Goal: Task Accomplishment & Management: Complete application form

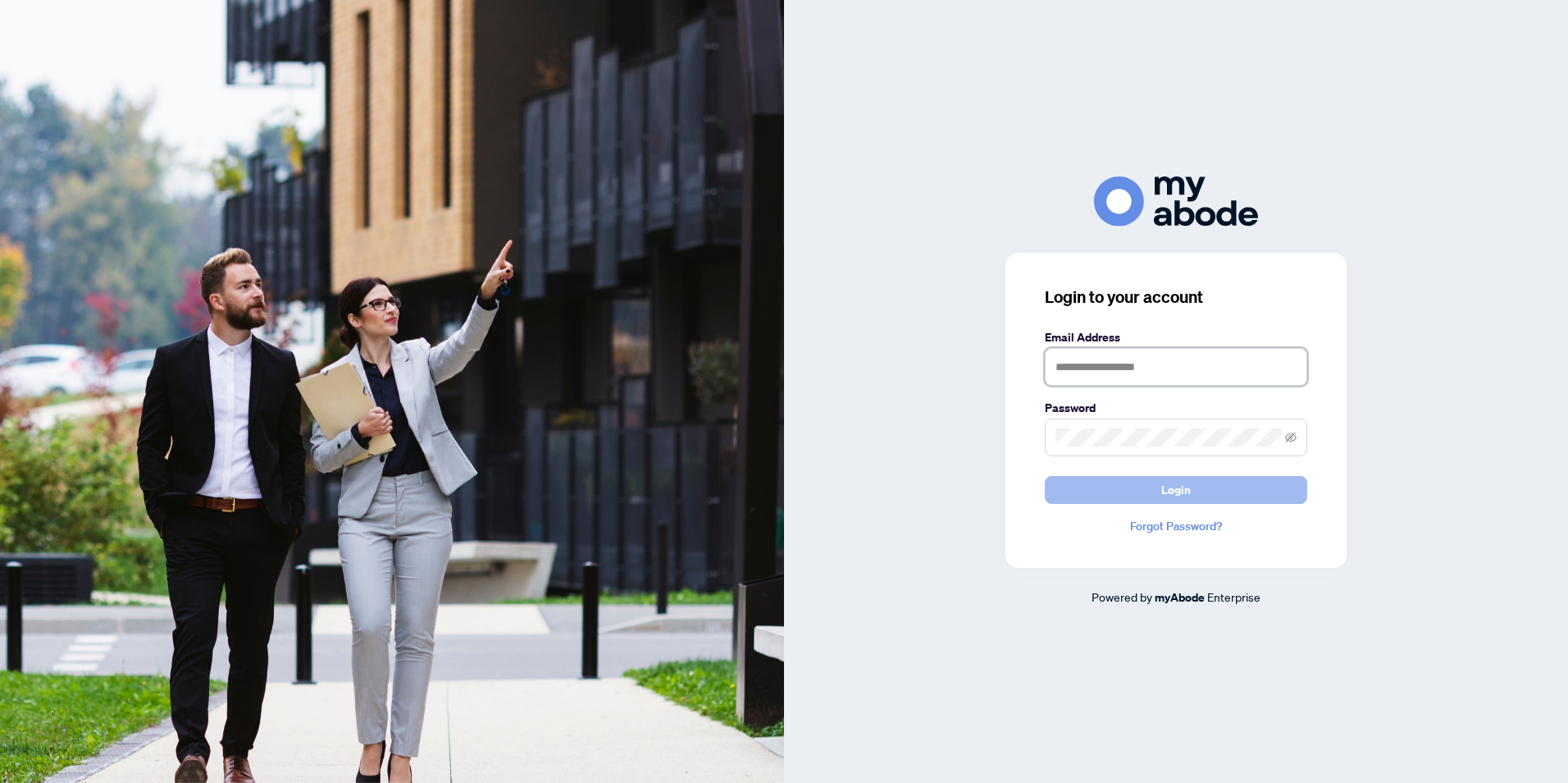
type input "**********"
click at [1110, 489] on button "Login" at bounding box center [1175, 490] width 263 height 28
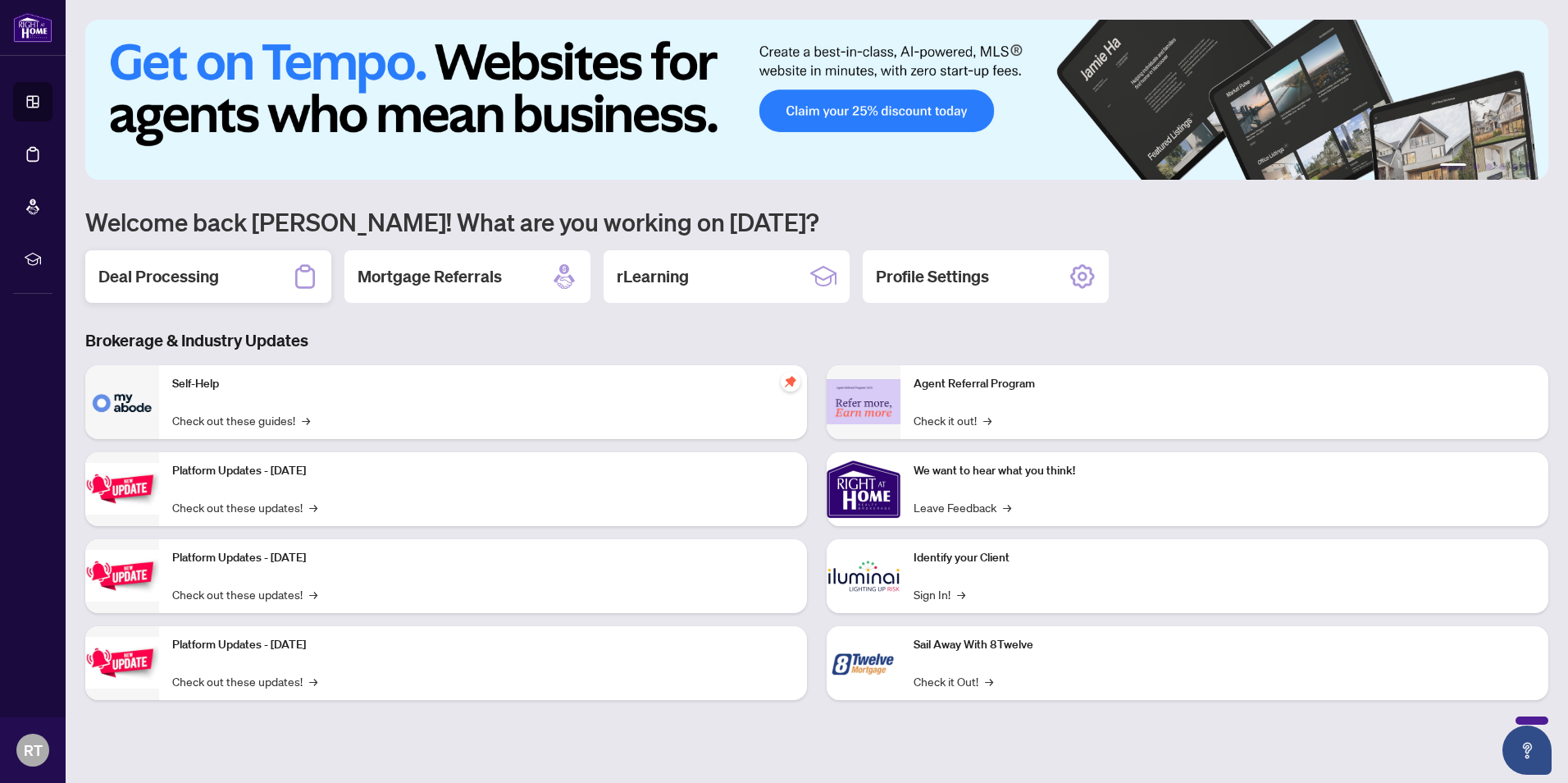
click at [251, 278] on div "Deal Processing" at bounding box center [208, 276] width 246 height 53
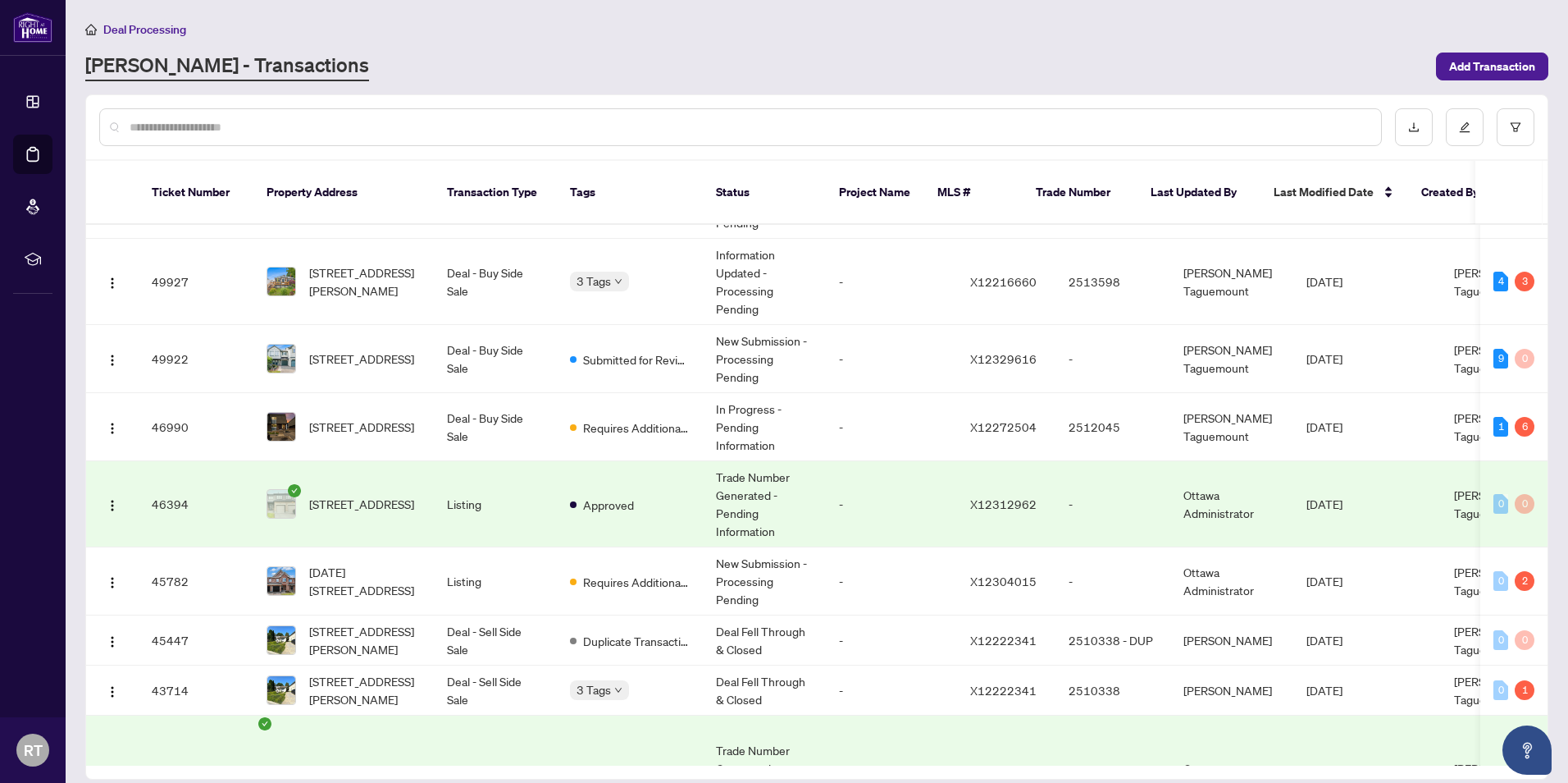
scroll to position [82, 0]
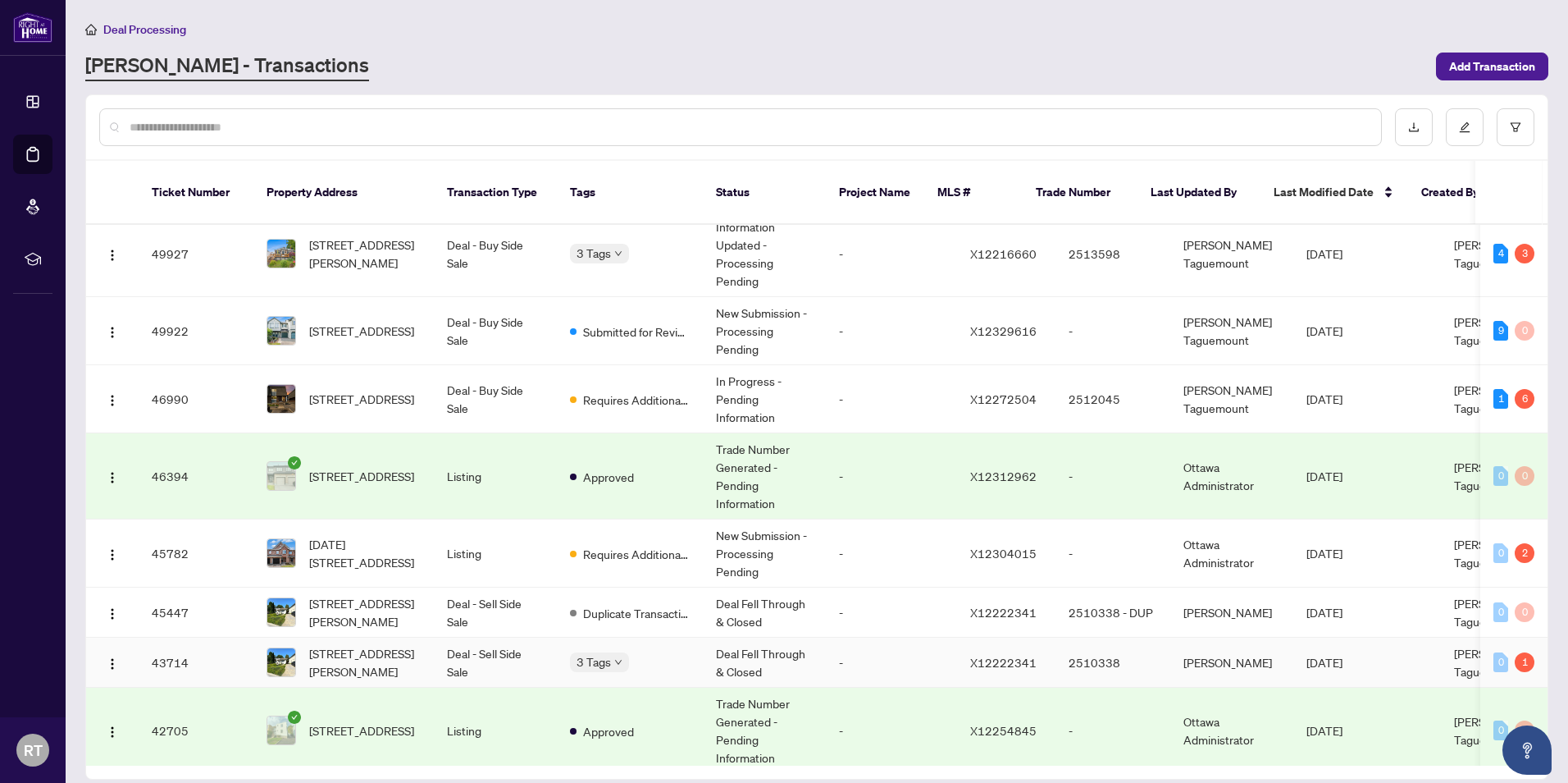
click at [771, 638] on td "Deal Fell Through & Closed" at bounding box center [764, 663] width 123 height 50
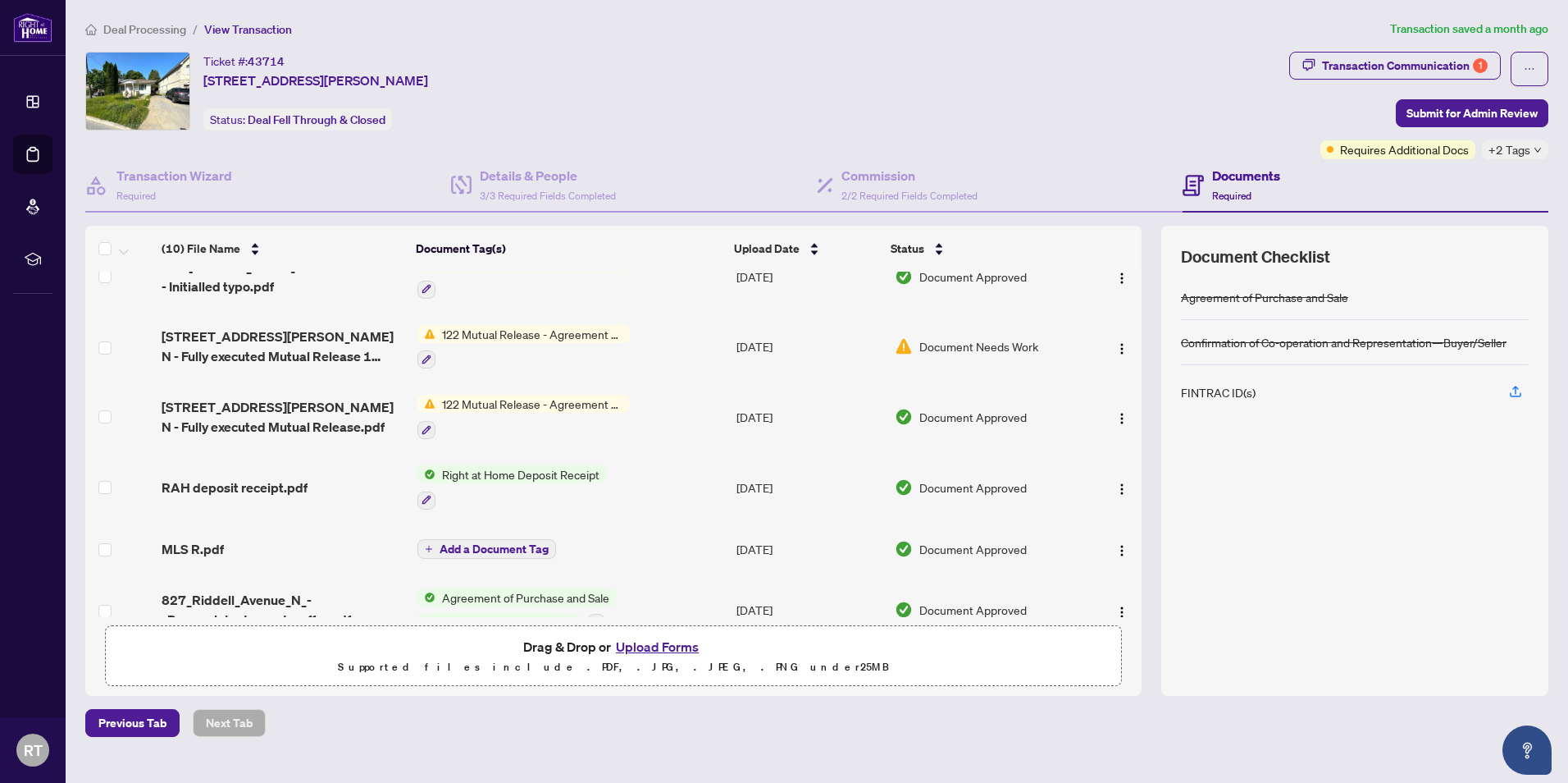
scroll to position [308, 0]
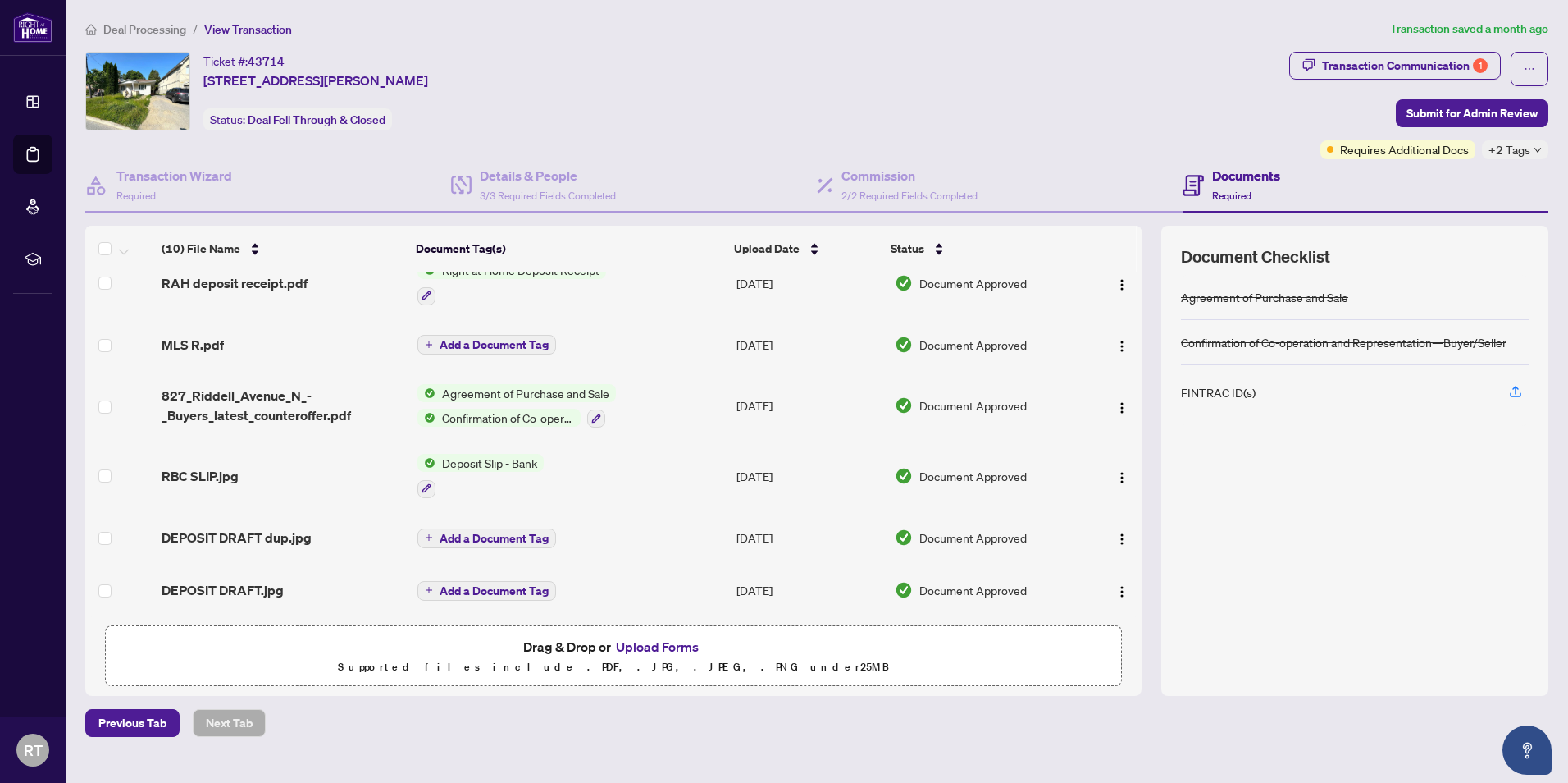
click at [687, 647] on button "Upload Forms" at bounding box center [656, 647] width 92 height 22
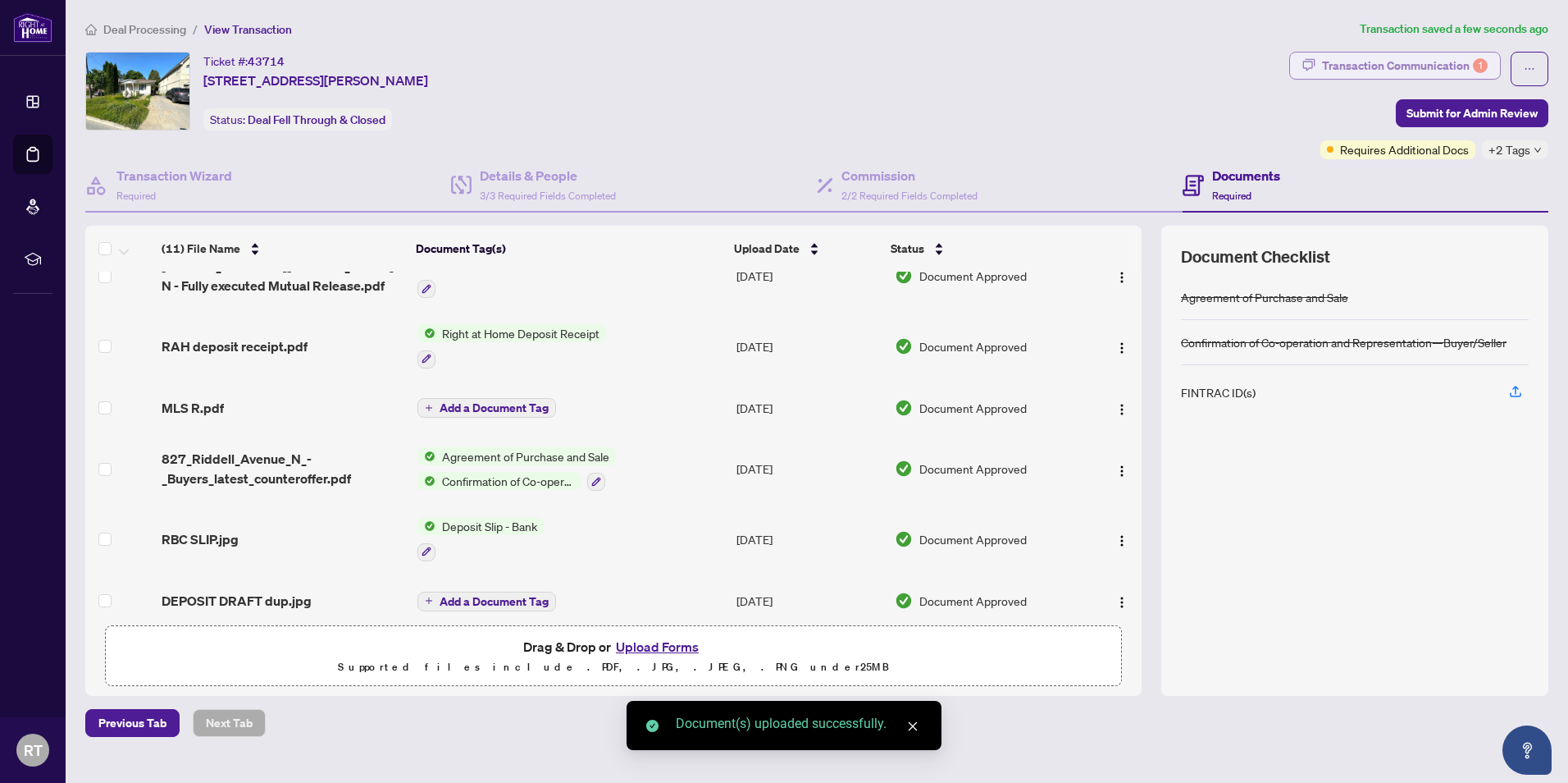
click at [1404, 72] on div "Transaction Communication 1" at bounding box center [1404, 65] width 166 height 26
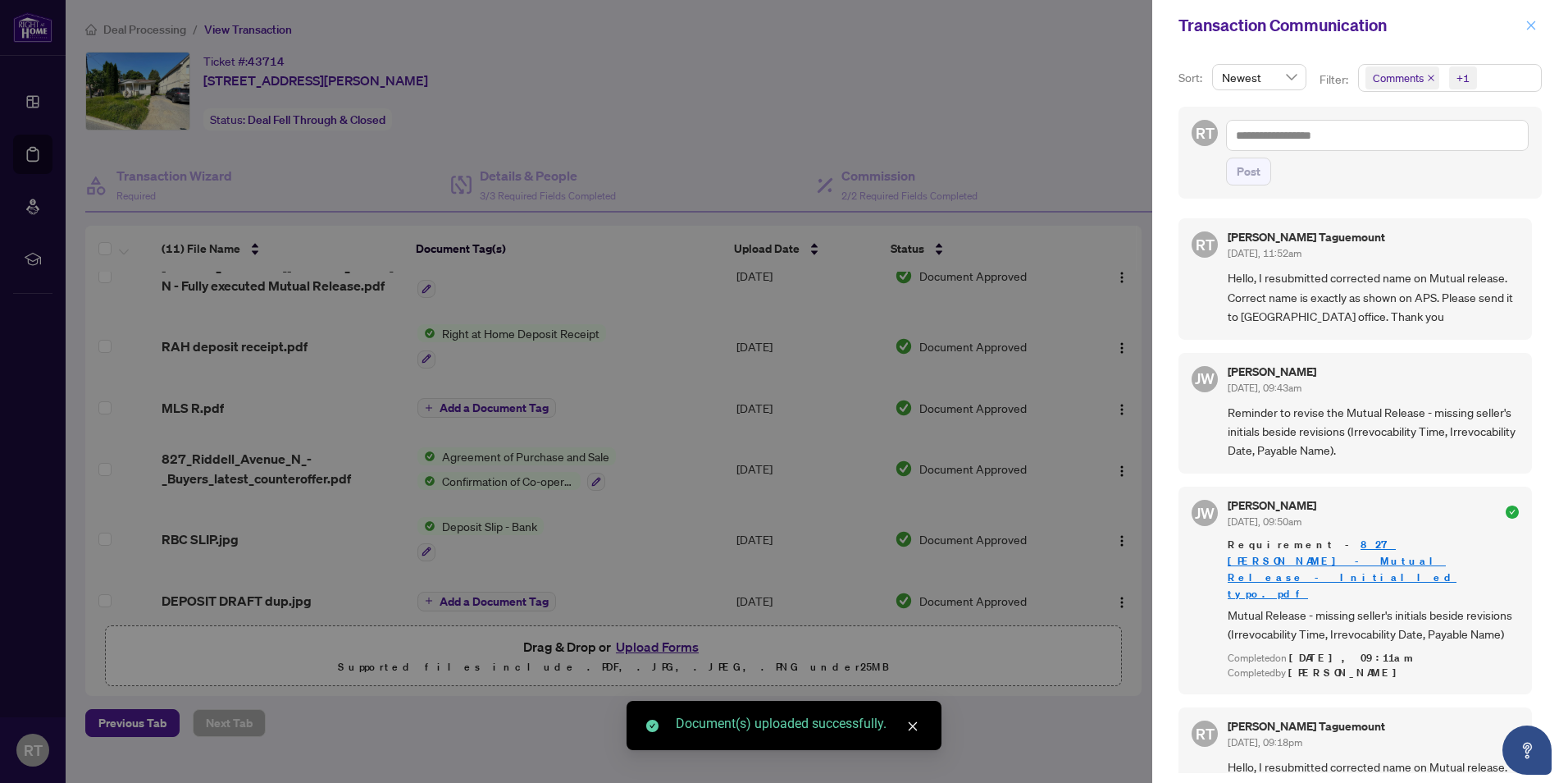
click at [1527, 24] on icon "close" at bounding box center [1530, 25] width 12 height 12
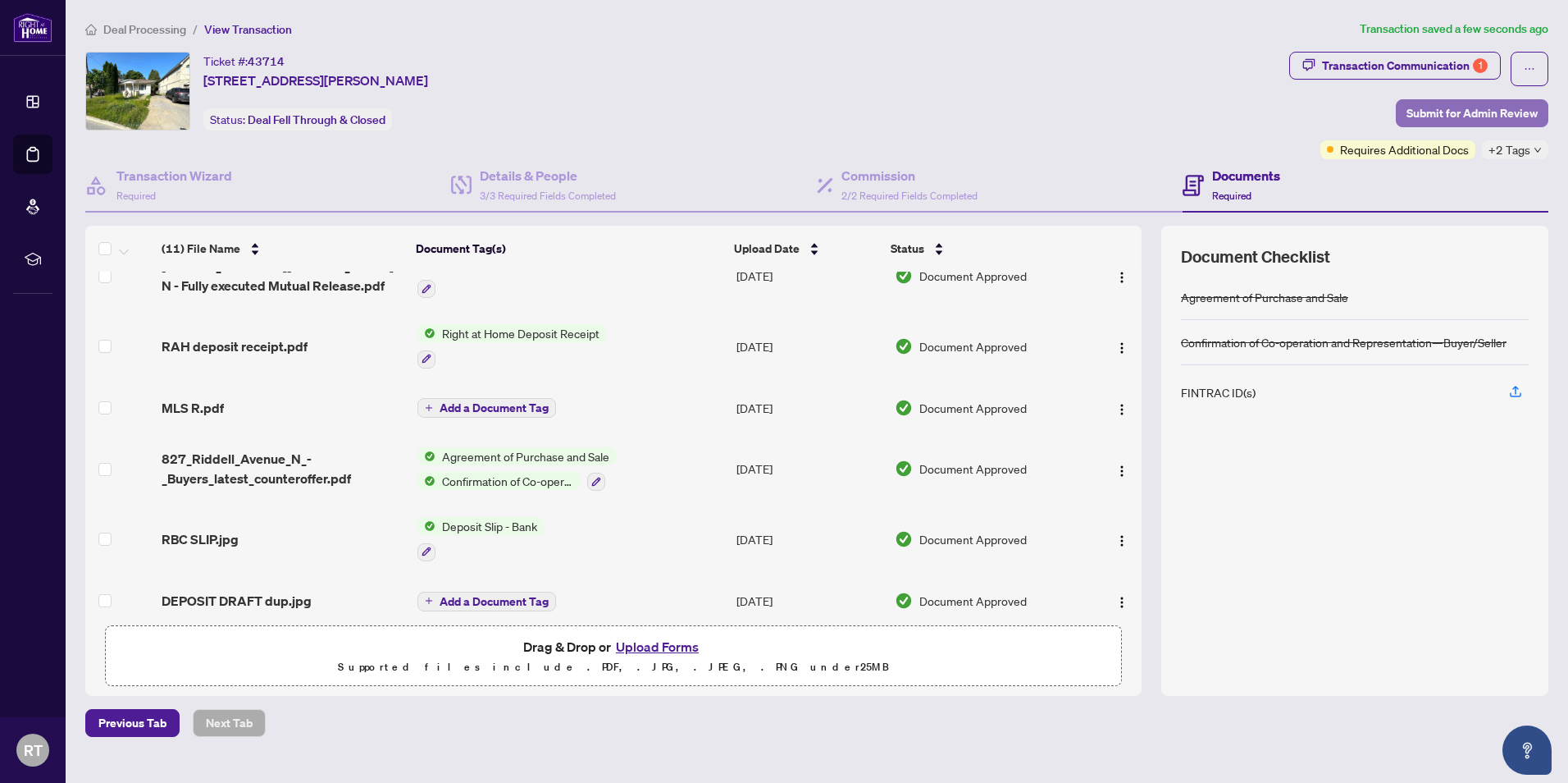
click at [1518, 104] on span "Submit for Admin Review" at bounding box center [1472, 113] width 131 height 26
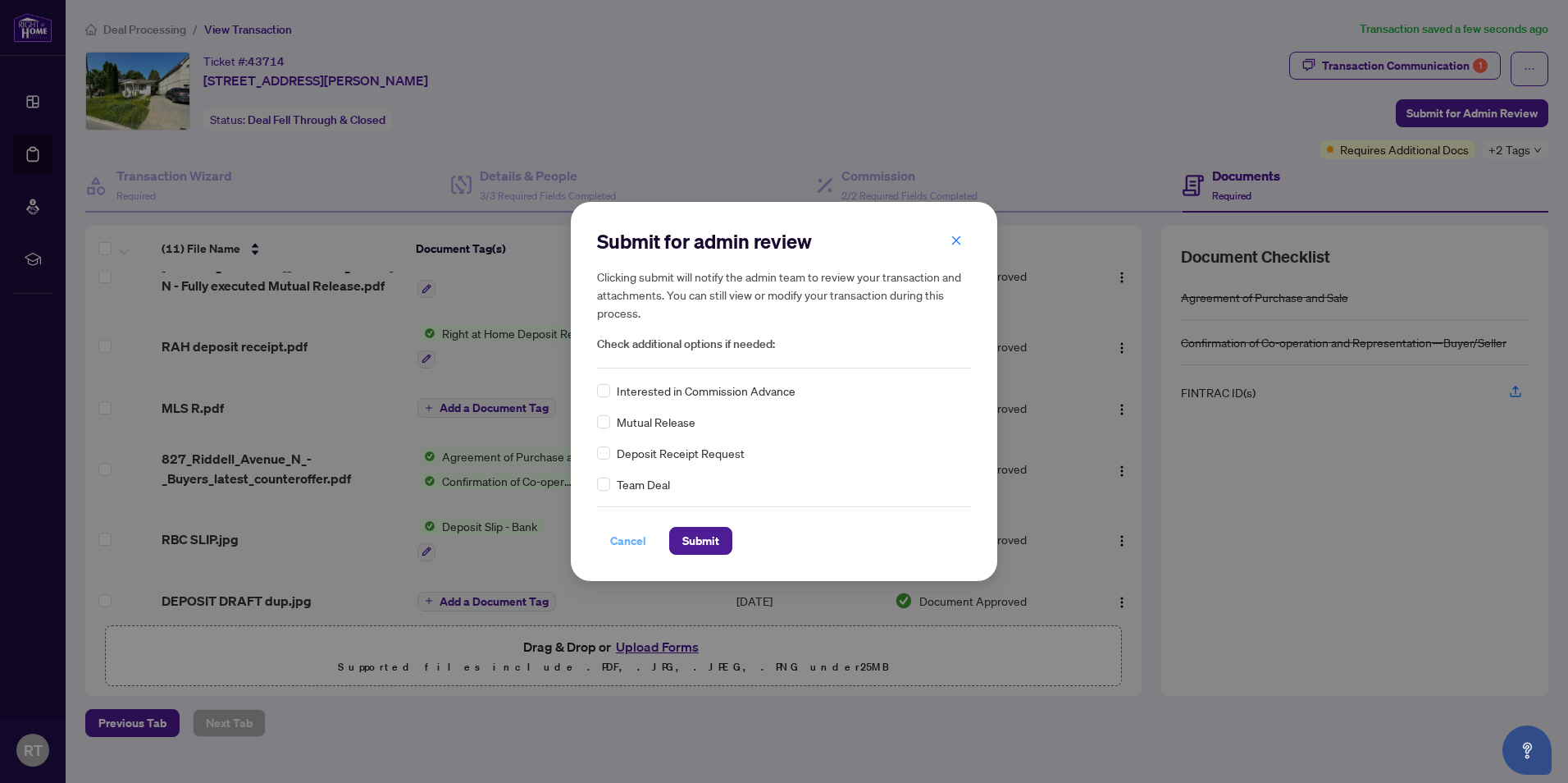
click at [629, 545] on span "Cancel" at bounding box center [628, 540] width 36 height 26
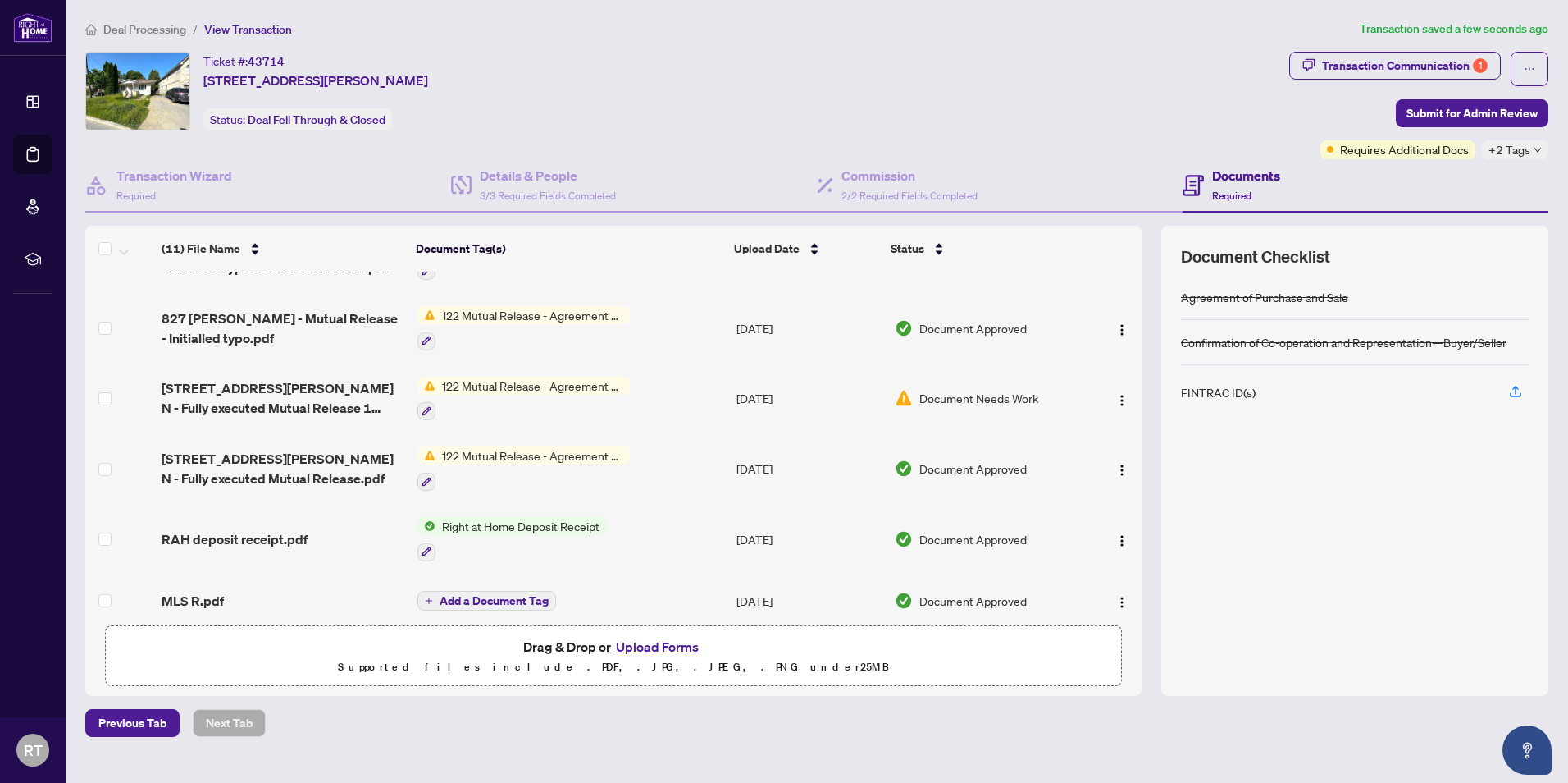
scroll to position [0, 0]
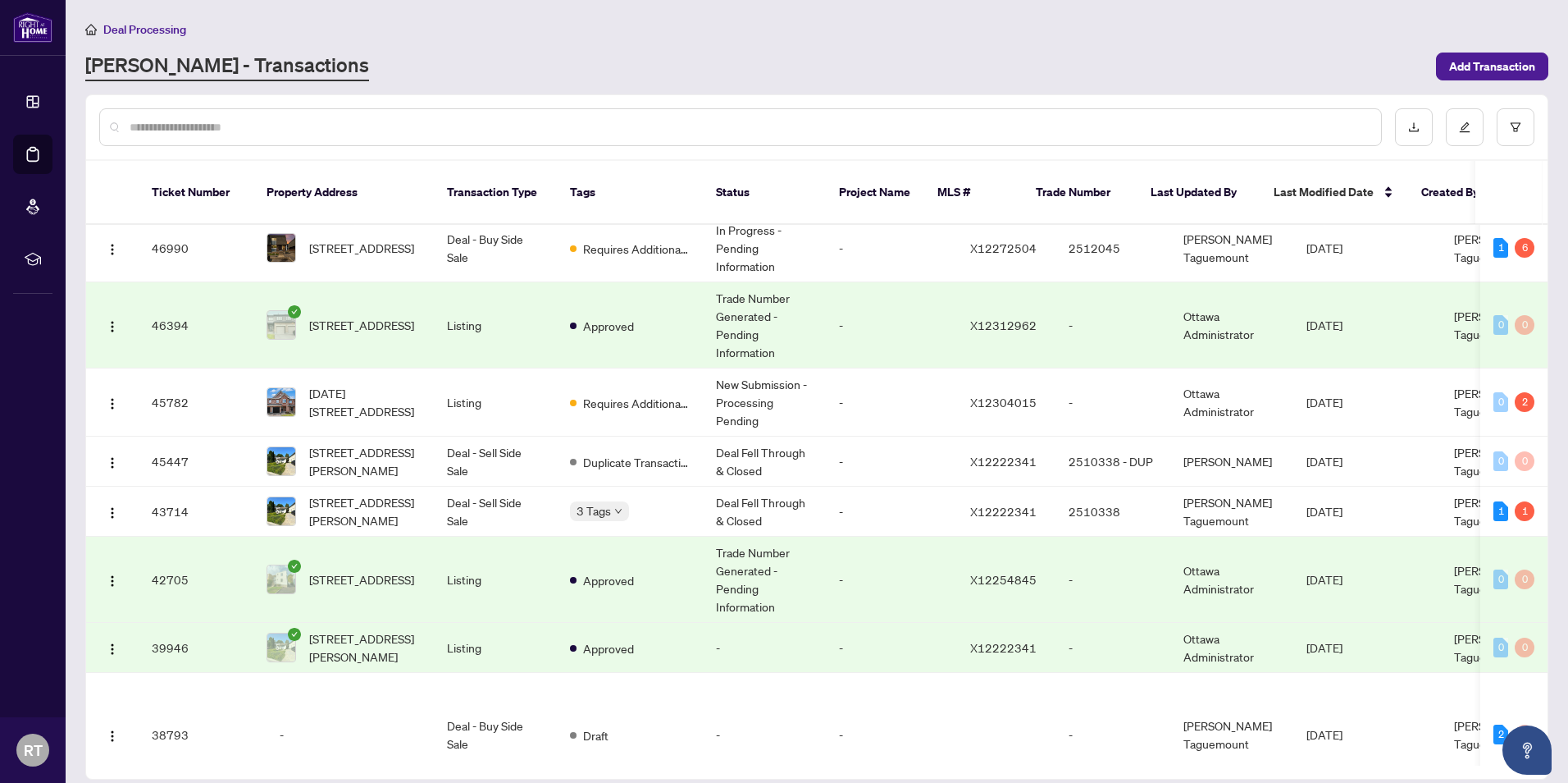
scroll to position [246, 0]
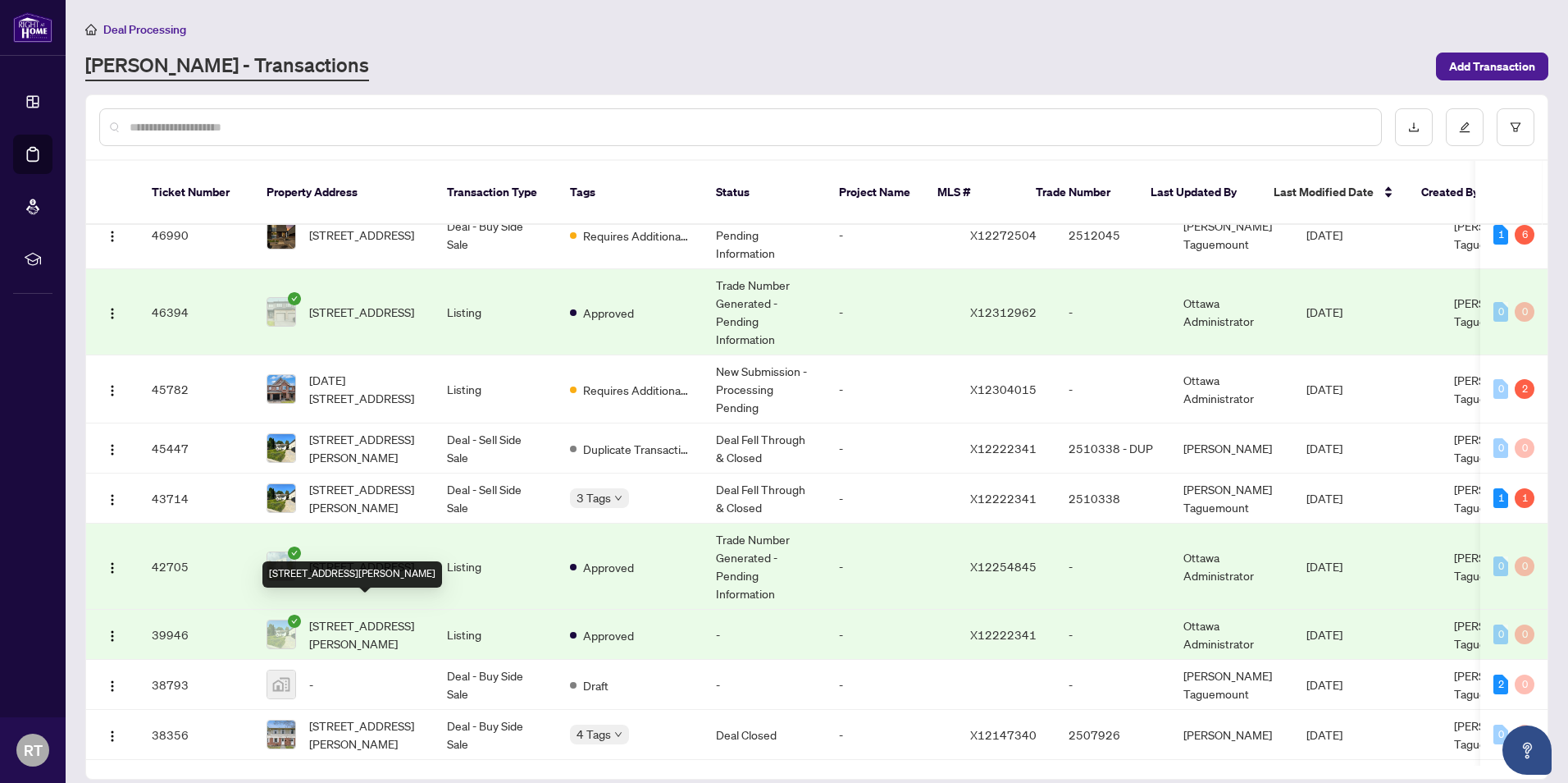
click at [370, 618] on span "827 Riddell Ave, Ottawa, Ontario K2A 2V8, Canada" at bounding box center [365, 634] width 111 height 36
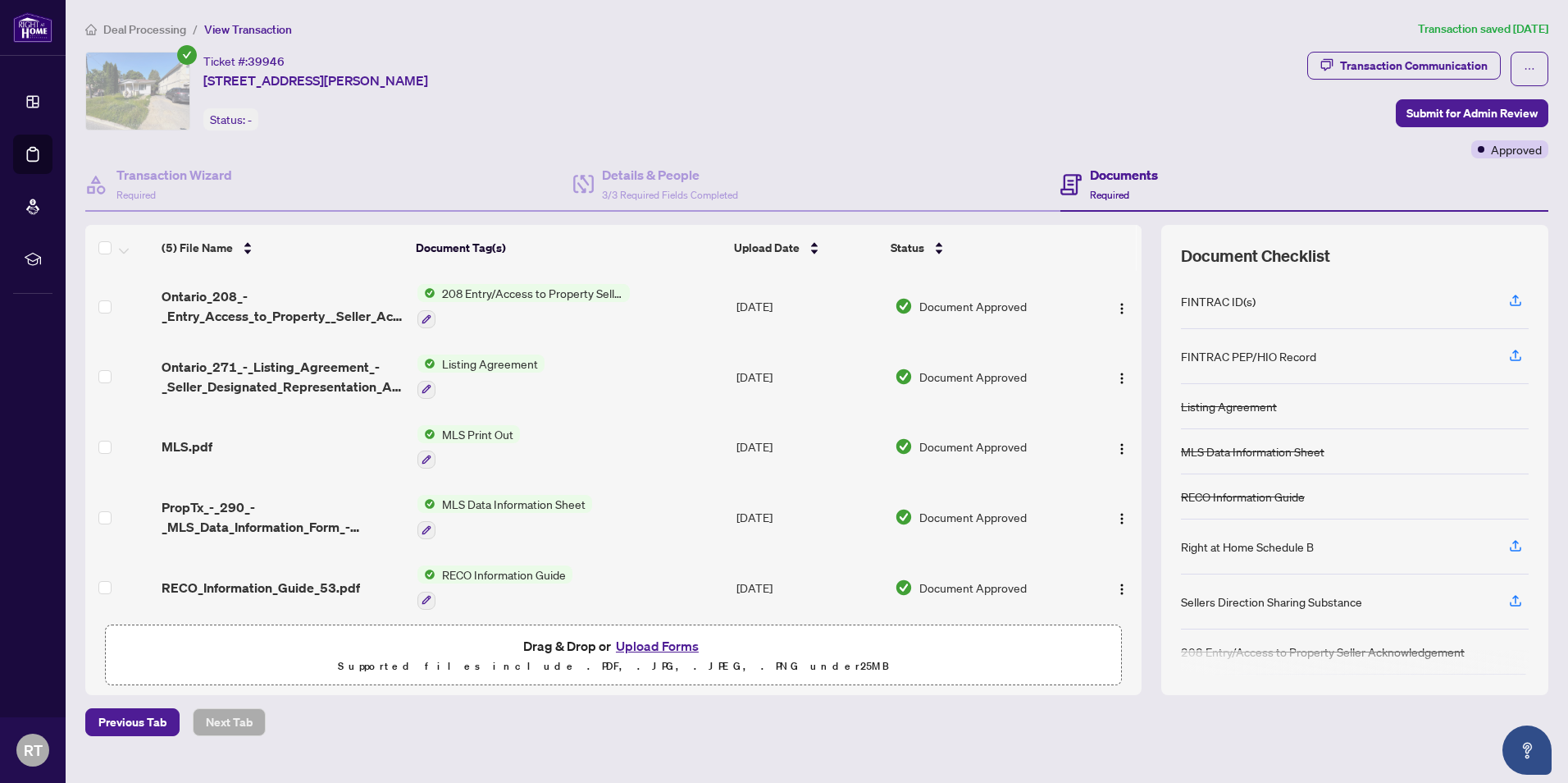
drag, startPoint x: 692, startPoint y: 624, endPoint x: 680, endPoint y: 640, distance: 20.0
click at [690, 625] on span "Drag & Drop or Upload Forms Supported files include .PDF, .JPG, .JPEG, .PNG und…" at bounding box center [613, 656] width 1015 height 61
click at [680, 640] on button "Upload Forms" at bounding box center [656, 646] width 92 height 22
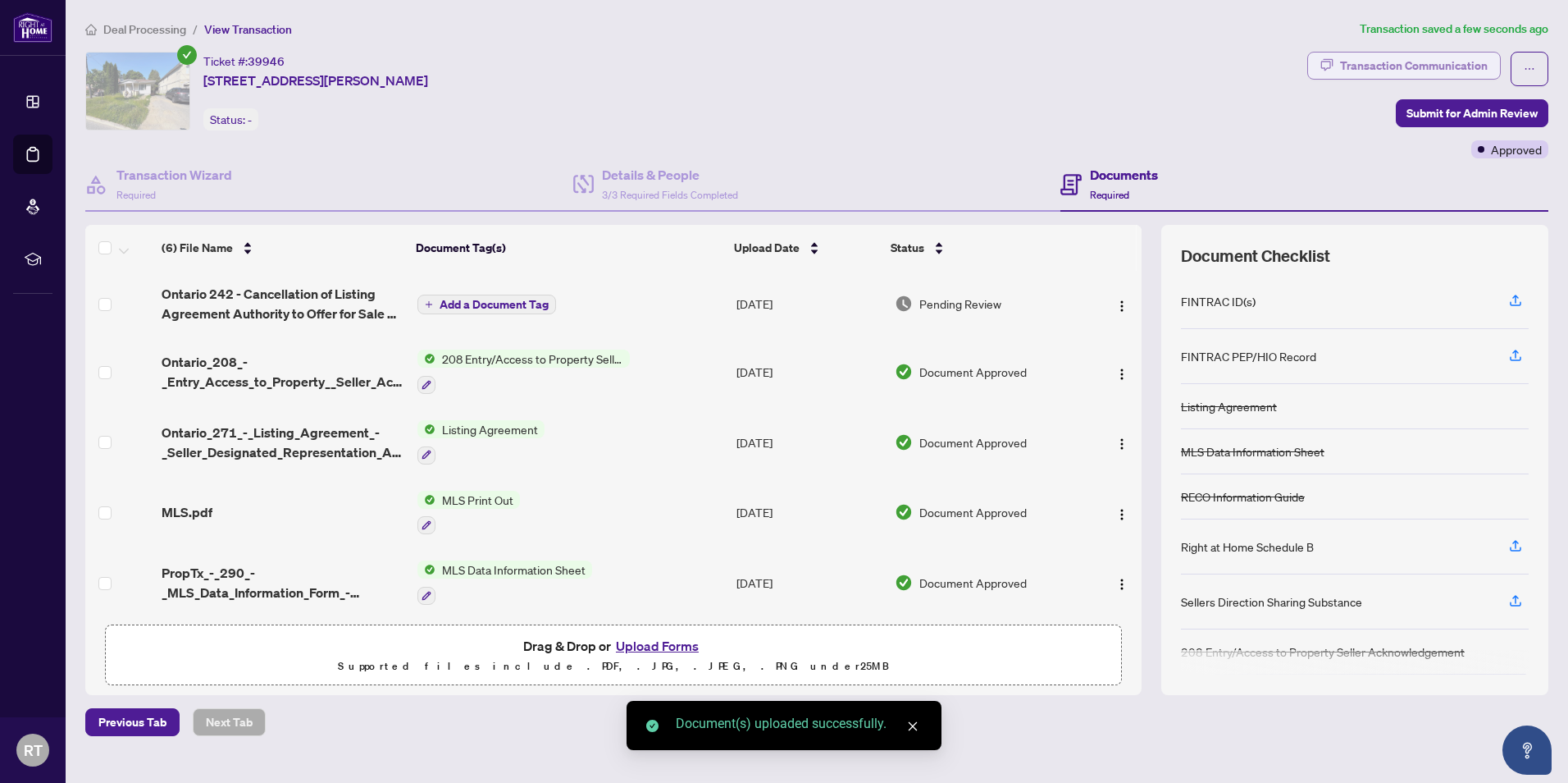
click at [1461, 65] on div "Transaction Communication" at bounding box center [1414, 65] width 148 height 26
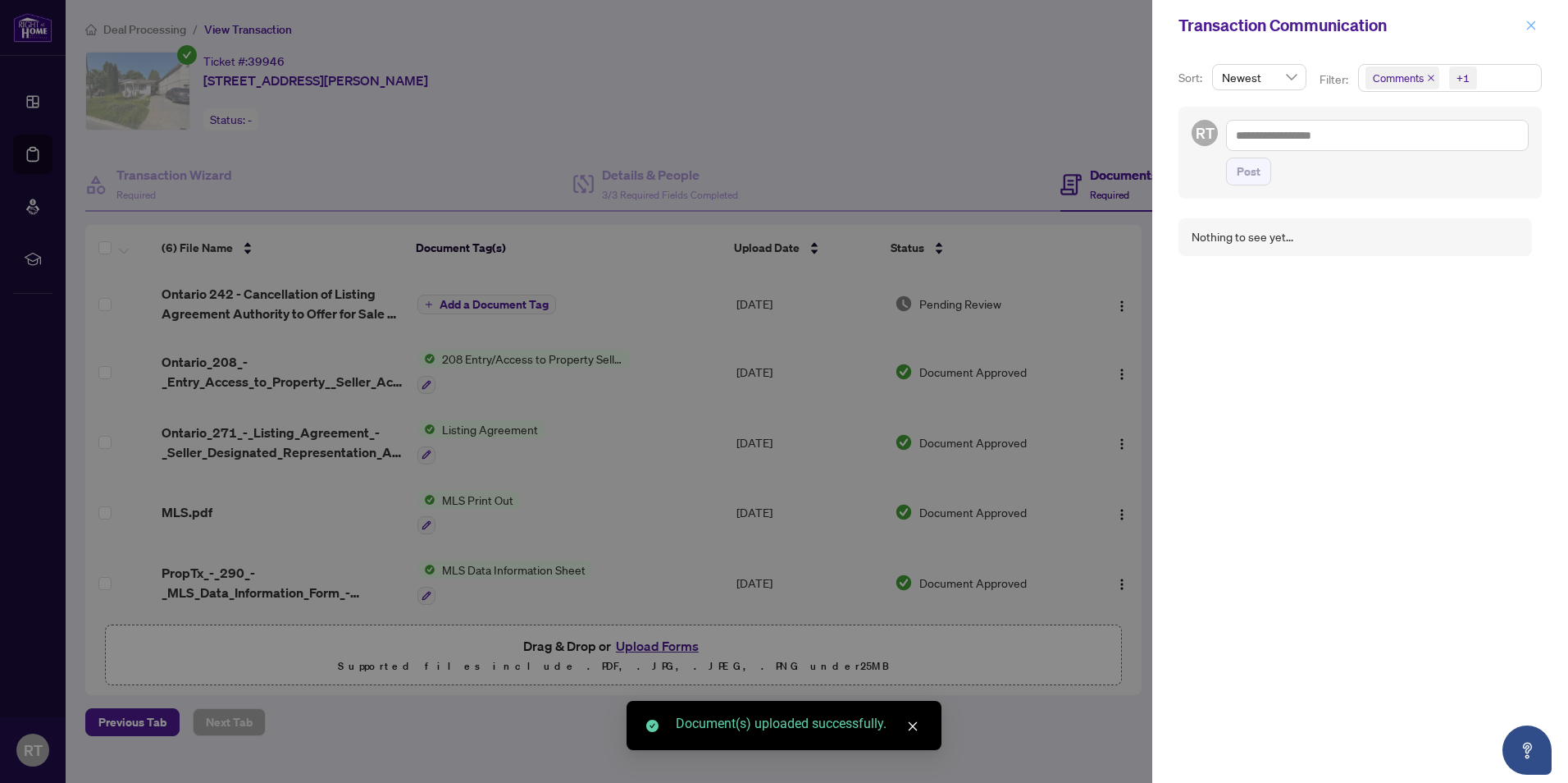
click at [1529, 30] on icon "close" at bounding box center [1530, 25] width 12 height 12
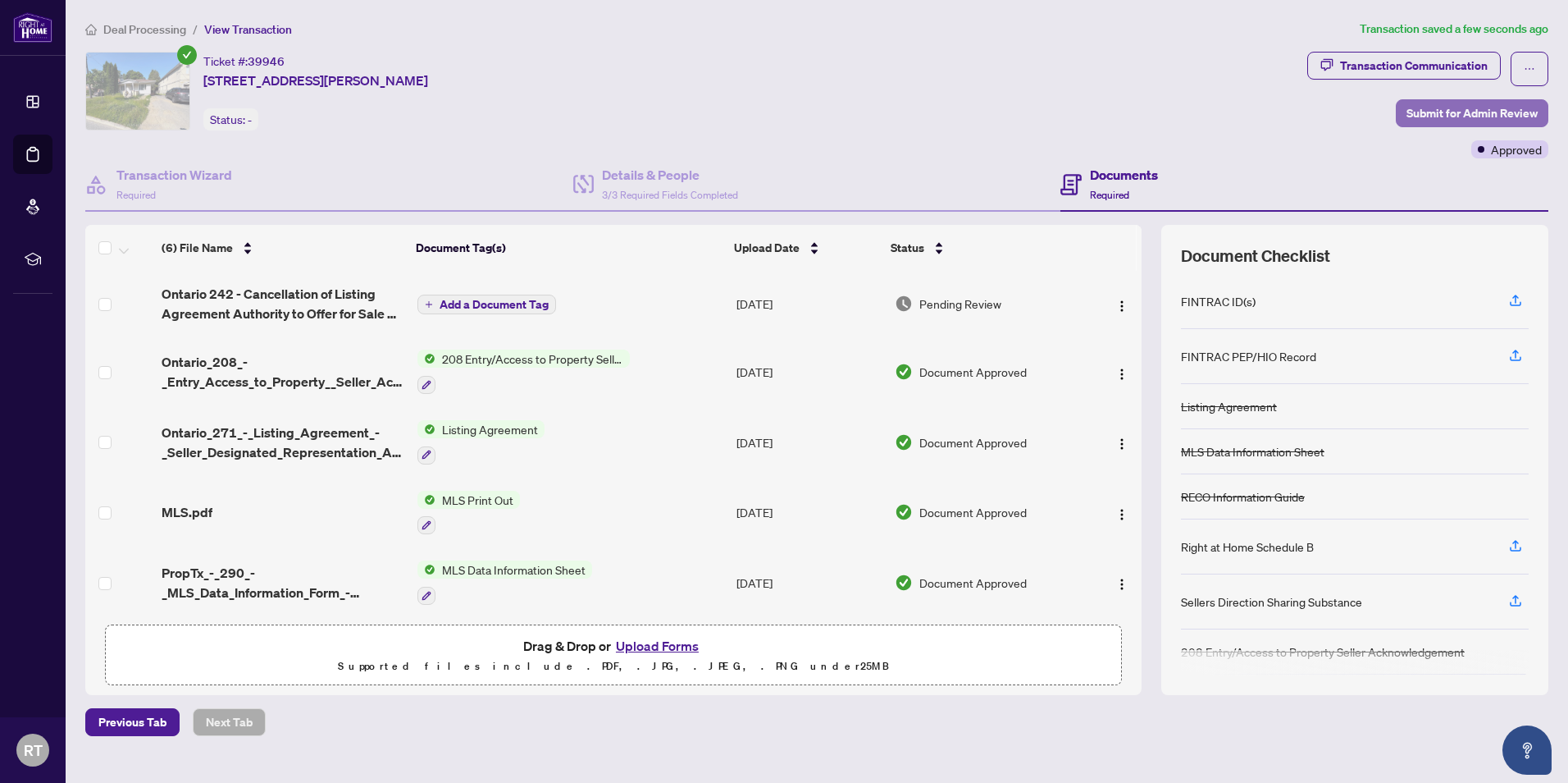
click at [1468, 108] on span "Submit for Admin Review" at bounding box center [1472, 113] width 131 height 26
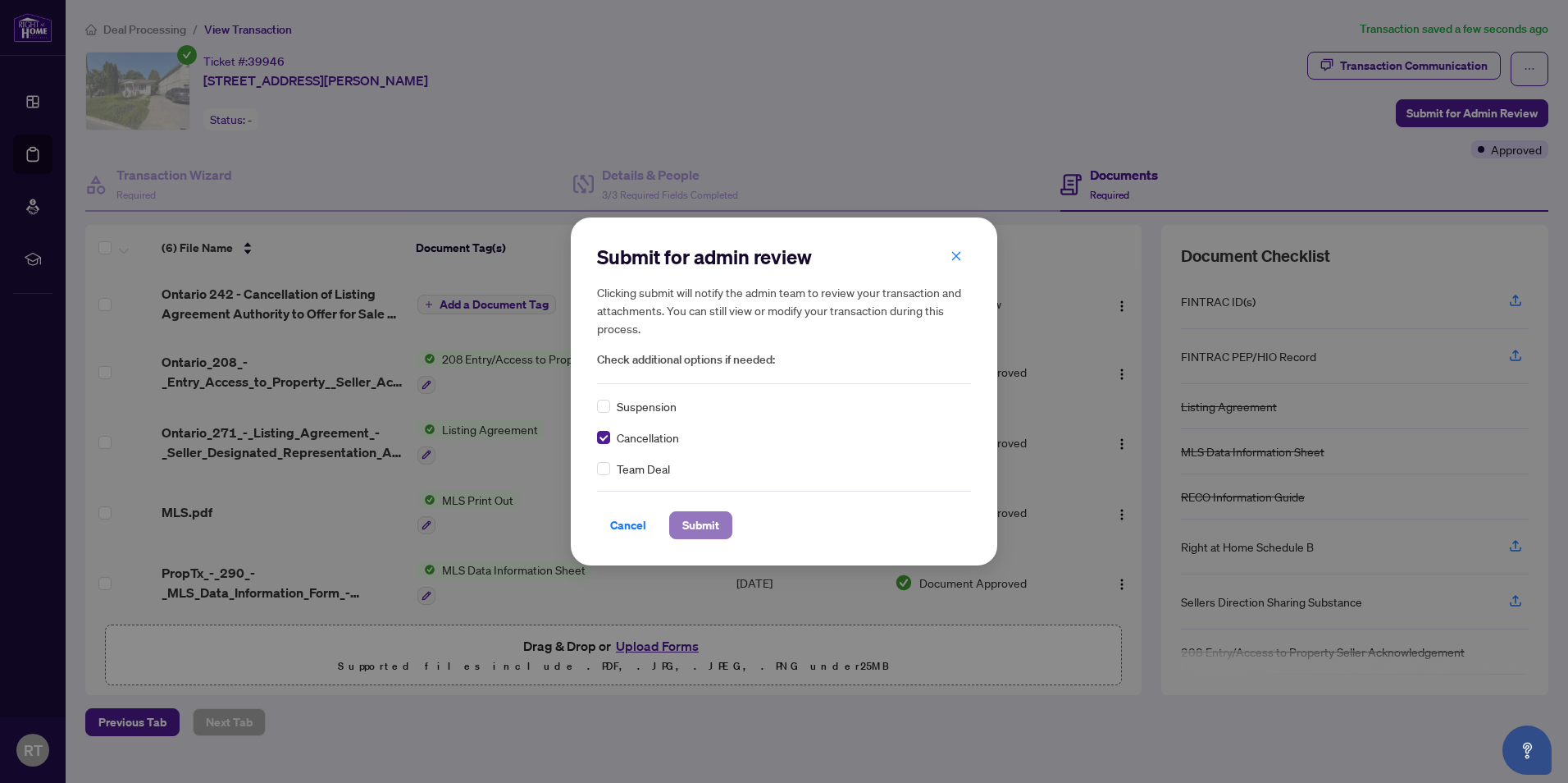
click at [715, 518] on span "Submit" at bounding box center [700, 525] width 37 height 26
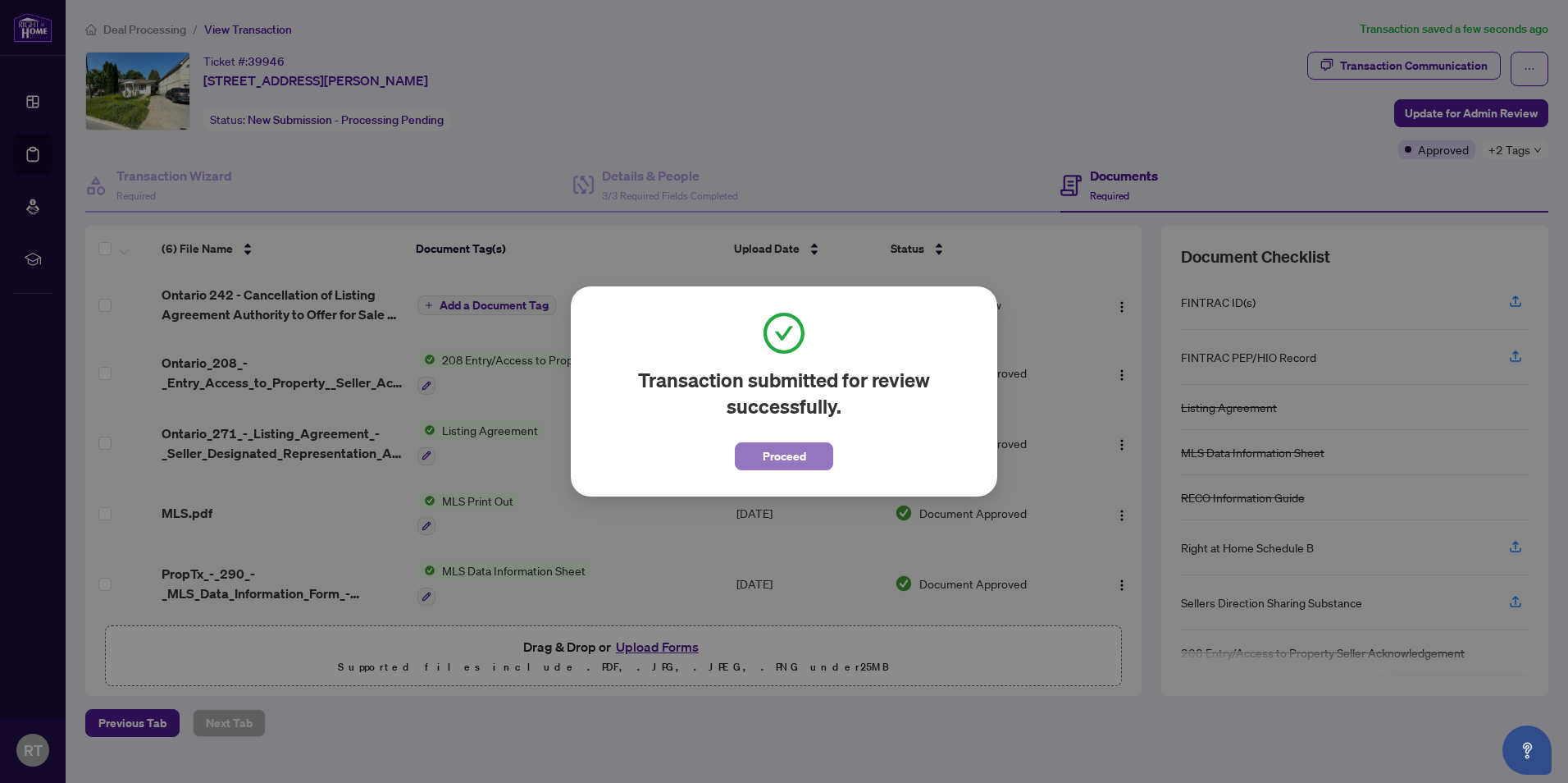
click at [797, 463] on span "Proceed" at bounding box center [784, 456] width 43 height 26
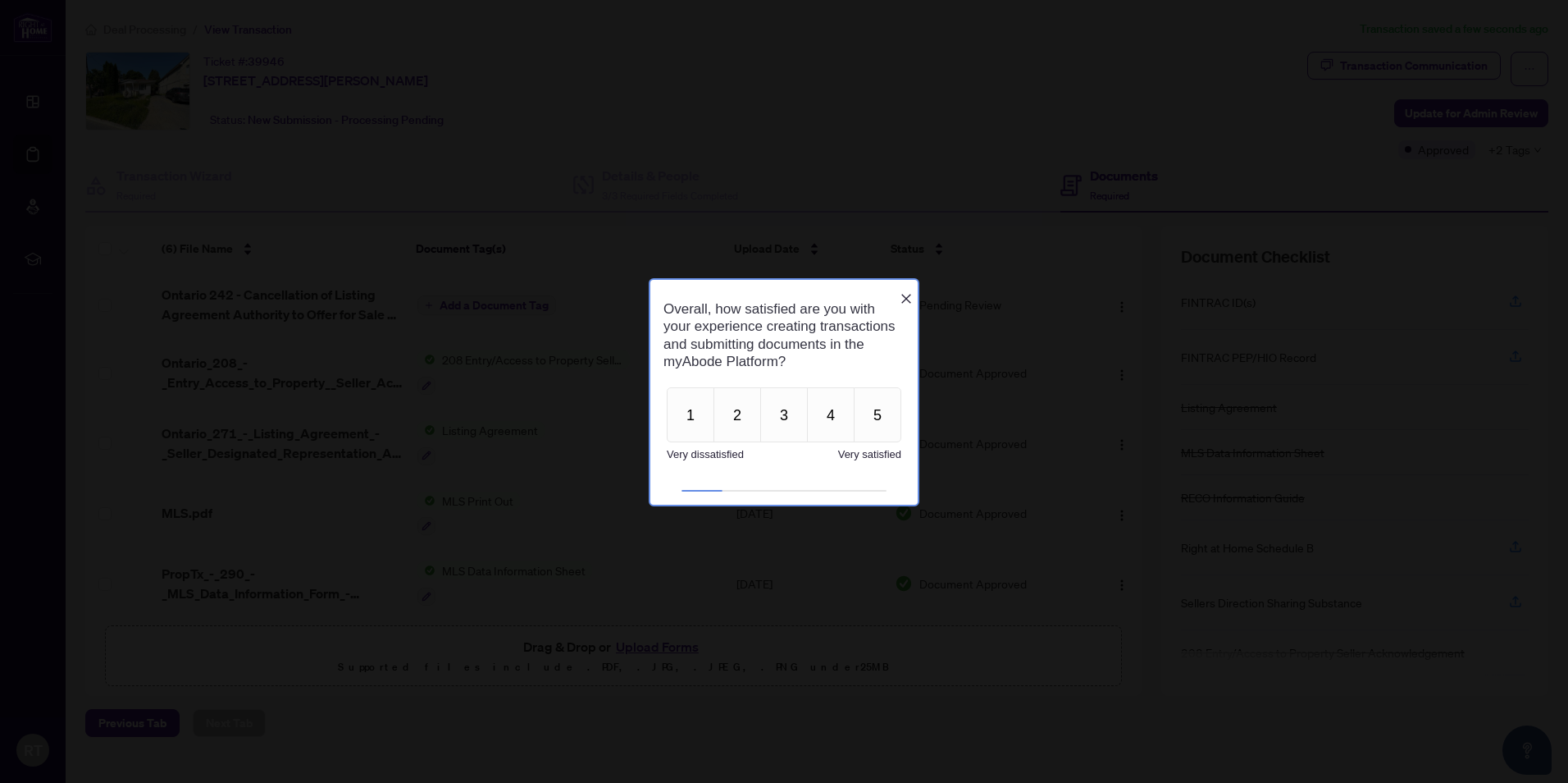
click at [905, 291] on icon "Close button" at bounding box center [905, 298] width 13 height 13
